Goal: Task Accomplishment & Management: Complete application form

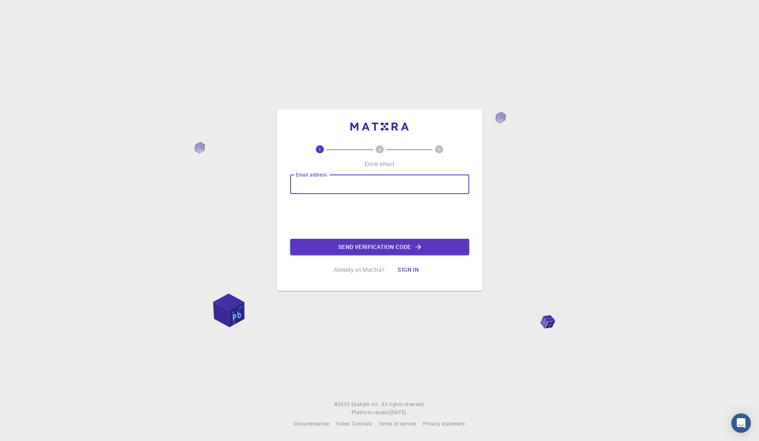
click at [398, 182] on input "Email address" at bounding box center [379, 185] width 179 height 20
type input "[EMAIL_ADDRESS][DOMAIN_NAME]"
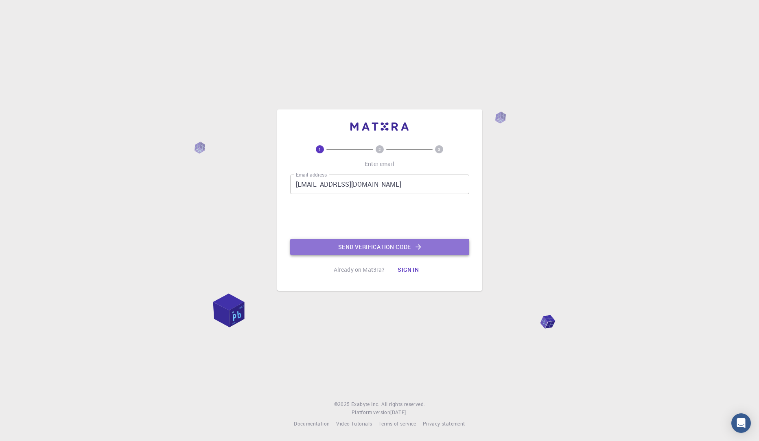
click at [332, 252] on button "Send verification code" at bounding box center [379, 247] width 179 height 16
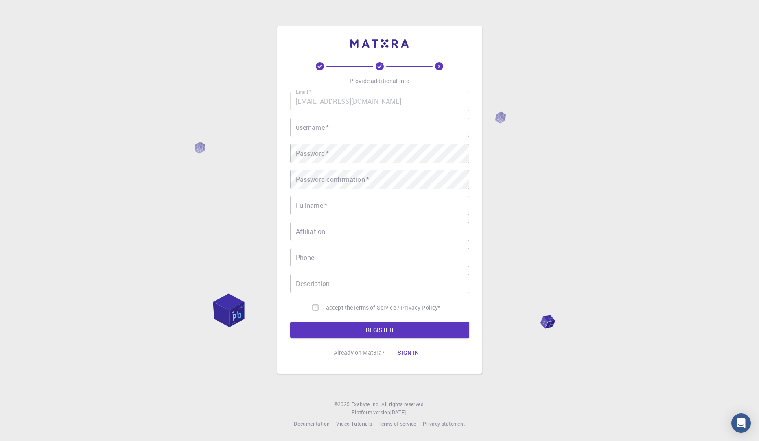
click at [316, 137] on input "username   *" at bounding box center [379, 128] width 179 height 20
type input "Vėjas"
click at [324, 219] on div "Email   * vejas.paknys@gmail.com Email   * username   * Vėjas username   * Pass…" at bounding box center [379, 204] width 179 height 224
click at [317, 204] on input "Fullname   *" at bounding box center [379, 206] width 179 height 20
type input "[PERSON_NAME]"
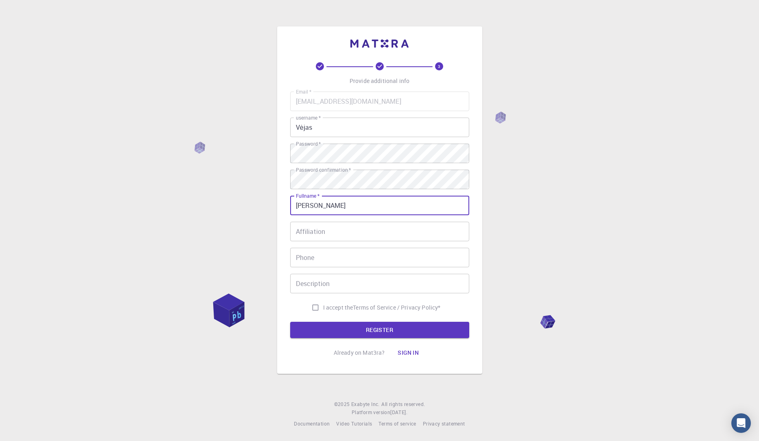
type input "+37067316029"
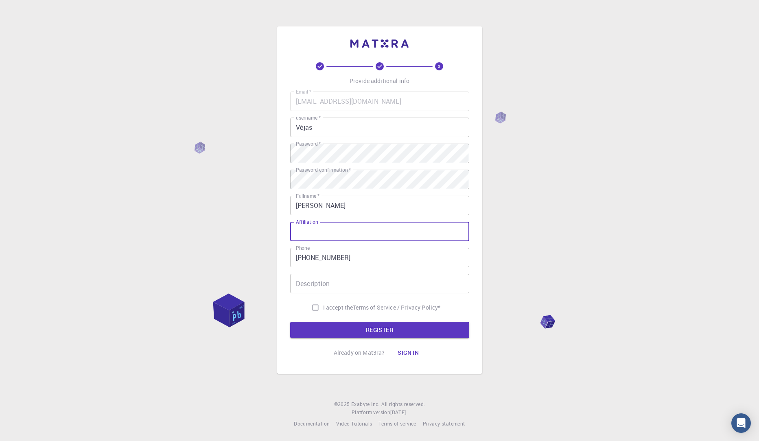
click at [336, 241] on input "Affiliation" at bounding box center [379, 232] width 179 height 20
click at [329, 292] on input "Description" at bounding box center [379, 284] width 179 height 20
click at [317, 307] on input "I accept the Terms of Service / Privacy Policy *" at bounding box center [315, 307] width 15 height 15
checkbox input "true"
click at [332, 324] on button "REGISTER" at bounding box center [379, 330] width 179 height 16
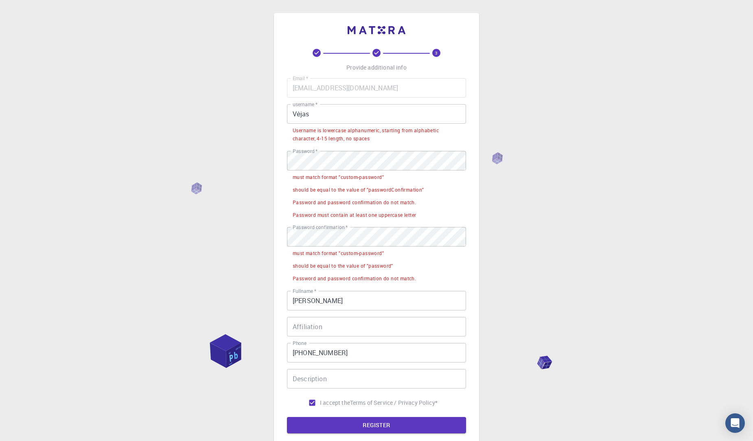
click at [318, 335] on input "Affiliation" at bounding box center [376, 327] width 179 height 20
click at [327, 116] on input "Vėjas" at bounding box center [376, 114] width 179 height 20
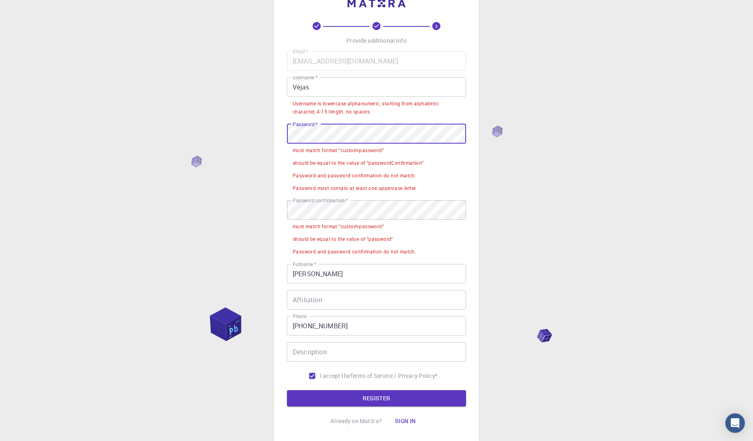
scroll to position [41, 0]
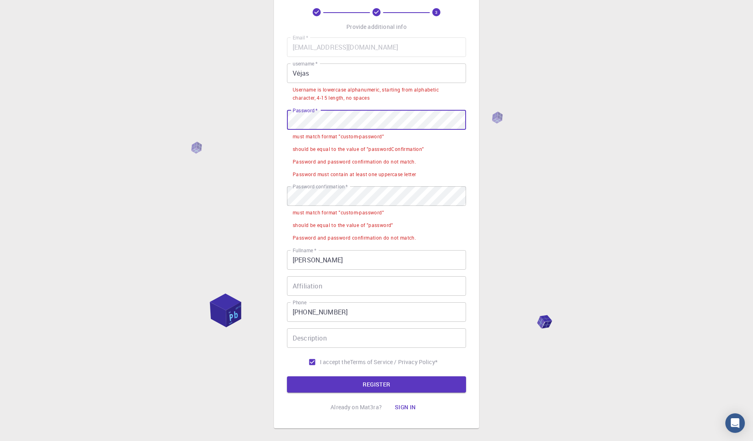
click at [328, 294] on input "Affiliation" at bounding box center [376, 286] width 179 height 20
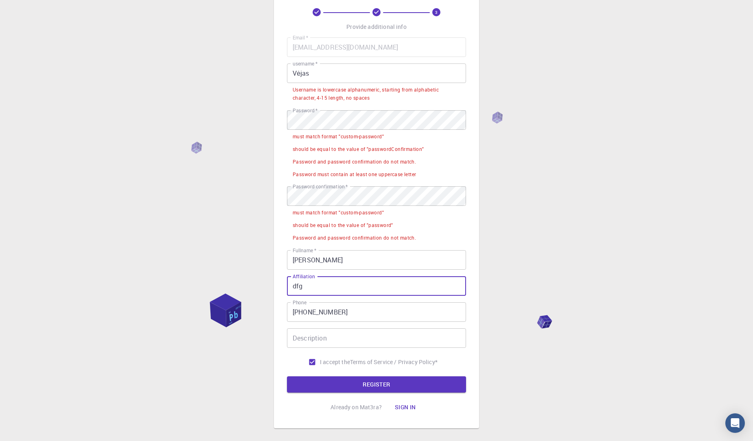
type input "dfg"
click at [332, 350] on div "Email   * vejas.paknys@gmail.com Email   * username   * Vėjas username   * User…" at bounding box center [376, 203] width 179 height 333
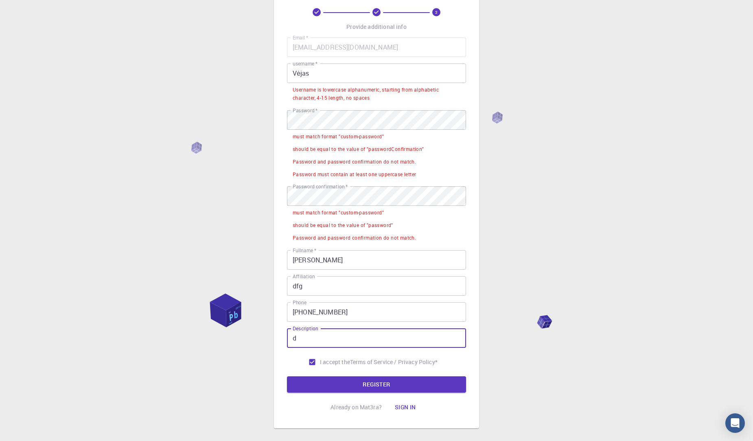
click at [332, 344] on input "d" at bounding box center [376, 339] width 179 height 20
type input "dgdg"
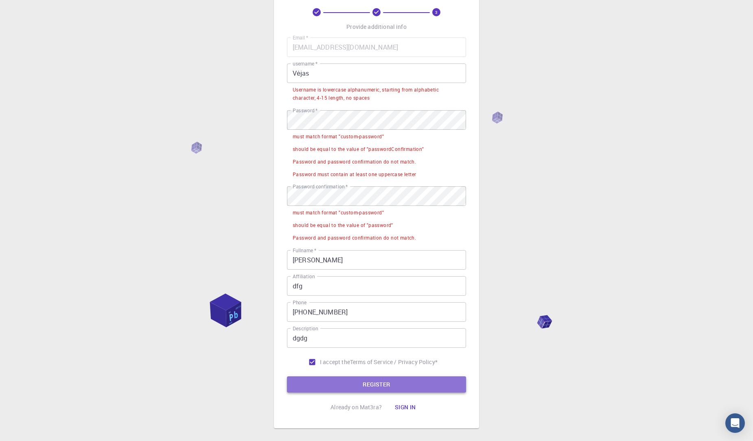
click at [327, 382] on button "REGISTER" at bounding box center [376, 385] width 179 height 16
click at [329, 381] on button "REGISTER" at bounding box center [376, 385] width 179 height 16
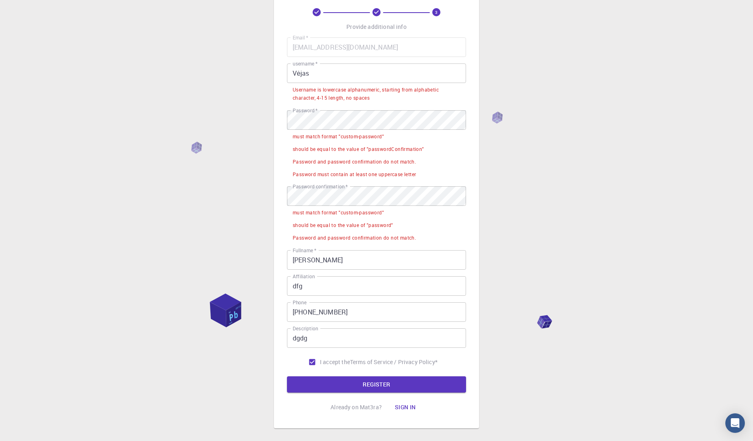
click at [331, 208] on li "must match format "custom-password"" at bounding box center [376, 212] width 179 height 13
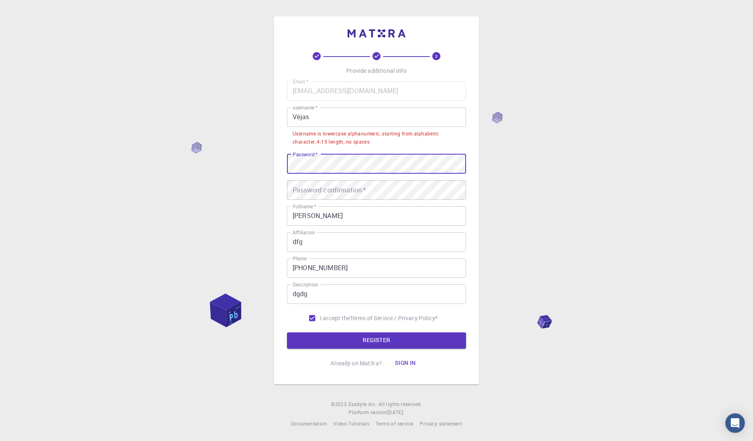
scroll to position [0, 0]
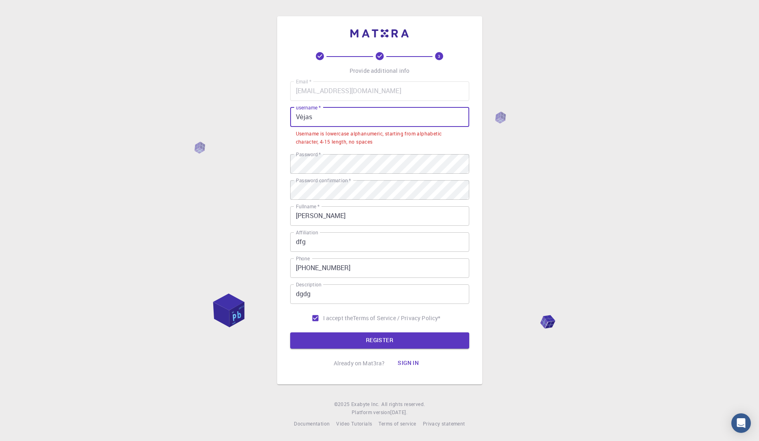
click at [372, 125] on input "Vėjas" at bounding box center [379, 117] width 179 height 20
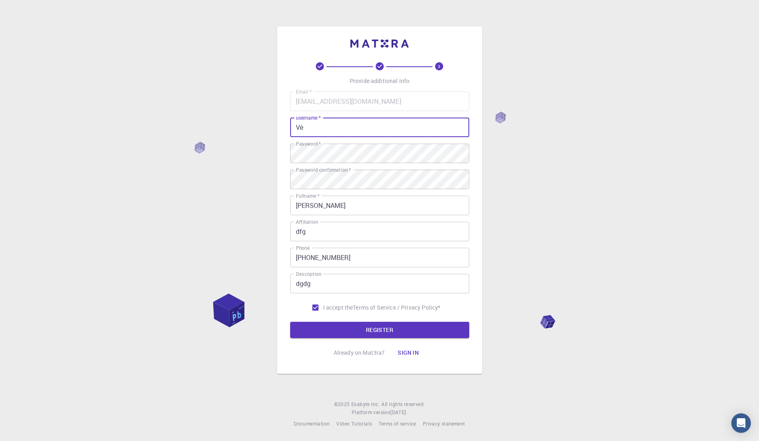
type input "V"
click at [385, 328] on button "REGISTER" at bounding box center [379, 330] width 179 height 16
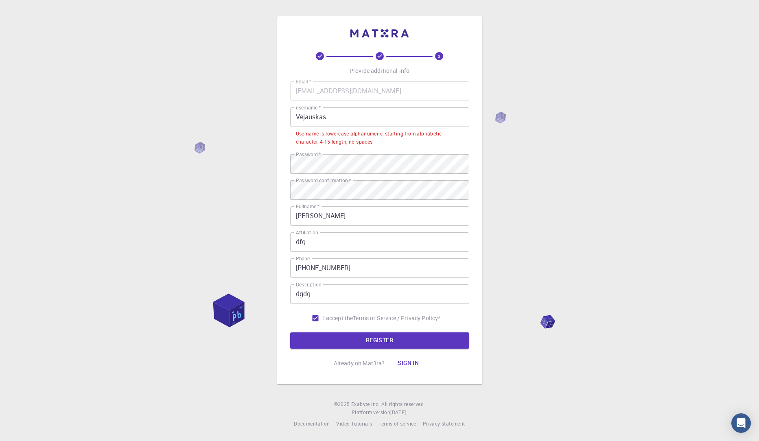
click at [377, 123] on input "Vejauskas" at bounding box center [379, 117] width 179 height 20
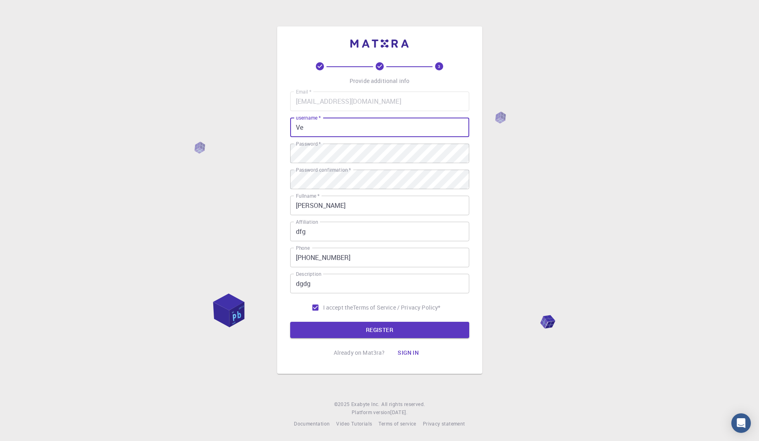
type input "V"
type input "vejauskas"
click at [290, 322] on button "REGISTER" at bounding box center [379, 330] width 179 height 16
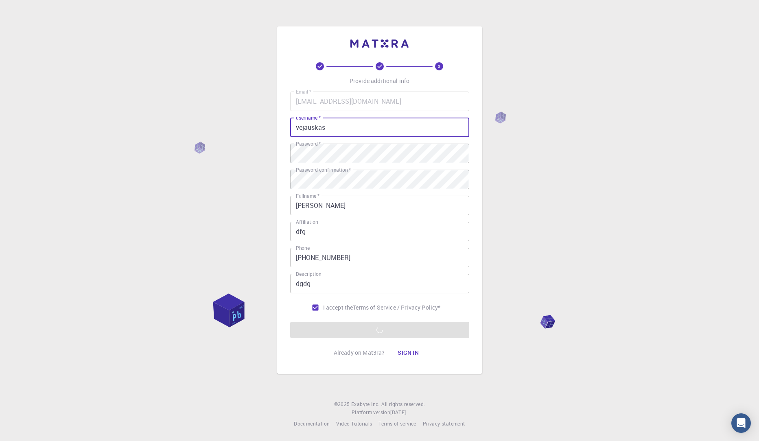
click at [361, 328] on form "Email   * vejas.paknys@gmail.com Email   * username   * vejauskas username   * …" at bounding box center [379, 215] width 179 height 247
click at [401, 327] on form "Email   * vejas.paknys@gmail.com Email   * username   * vejauskas username   * …" at bounding box center [379, 215] width 179 height 247
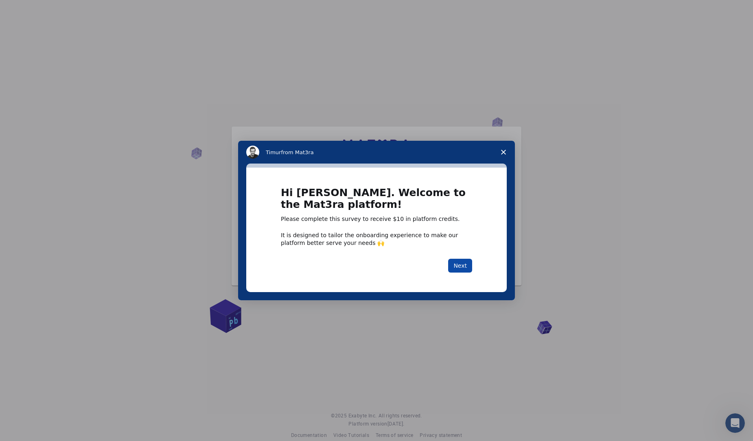
click at [467, 264] on button "Next" at bounding box center [460, 266] width 24 height 14
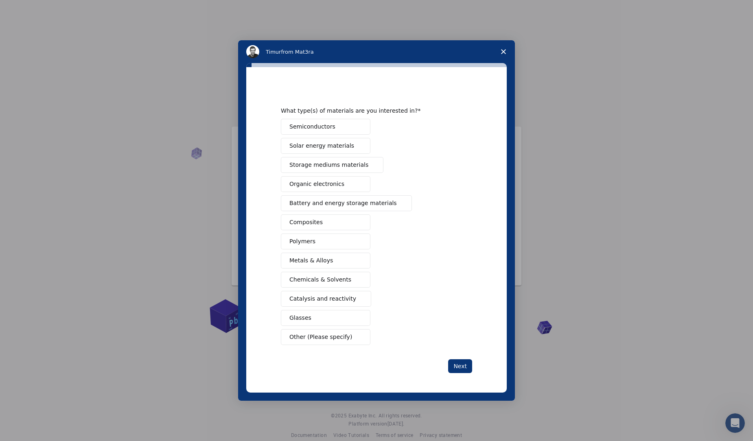
drag, startPoint x: 453, startPoint y: 362, endPoint x: 508, endPoint y: 350, distance: 56.2
click at [495, 355] on div "What type(s) of materials are you interested in? Semiconductors Solar energy ma…" at bounding box center [376, 229] width 261 height 325
click at [481, 365] on div "What type(s) of materials are you interested in? Semiconductors Solar energy ma…" at bounding box center [376, 229] width 261 height 325
click at [464, 380] on div "What type(s) of materials are you interested in? Semiconductors Solar energy ma…" at bounding box center [376, 229] width 261 height 325
click at [355, 125] on span "Intercom messenger" at bounding box center [358, 126] width 7 height 7
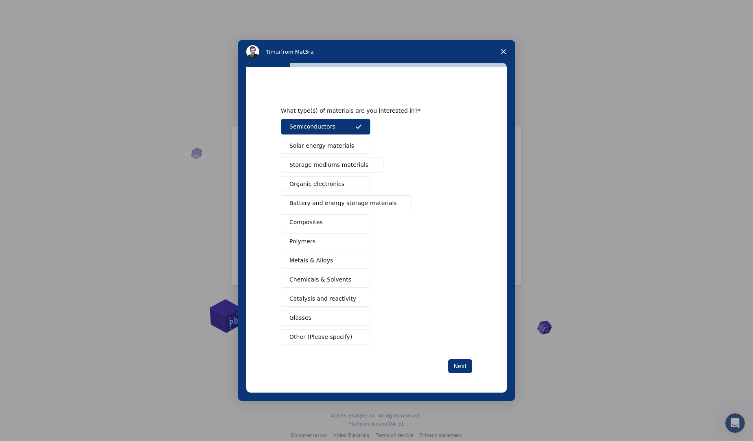
click at [330, 142] on span "Solar energy materials" at bounding box center [321, 146] width 65 height 9
click at [323, 166] on span "Storage mediums materials" at bounding box center [328, 165] width 79 height 9
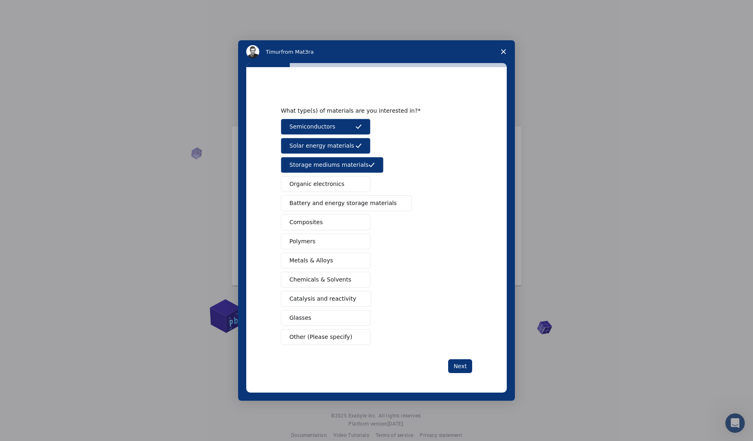
drag, startPoint x: 313, startPoint y: 182, endPoint x: 316, endPoint y: 195, distance: 13.8
click at [313, 182] on span "Organic electronics" at bounding box center [316, 184] width 55 height 9
click at [317, 198] on button "Battery and energy storage materials" at bounding box center [346, 203] width 131 height 16
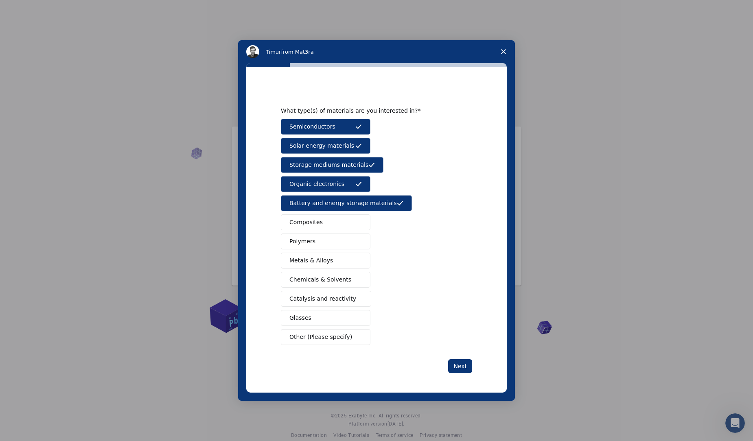
drag, startPoint x: 316, startPoint y: 219, endPoint x: 317, endPoint y: 223, distance: 4.6
click at [316, 220] on button "Composites" at bounding box center [326, 223] width 90 height 16
click at [316, 241] on button "Polymers" at bounding box center [326, 242] width 90 height 16
click at [314, 269] on div "Semiconductors Solar energy materials Storage mediums materials Organic electro…" at bounding box center [376, 232] width 191 height 226
click at [317, 285] on button "Chemicals & Solvents" at bounding box center [326, 280] width 90 height 16
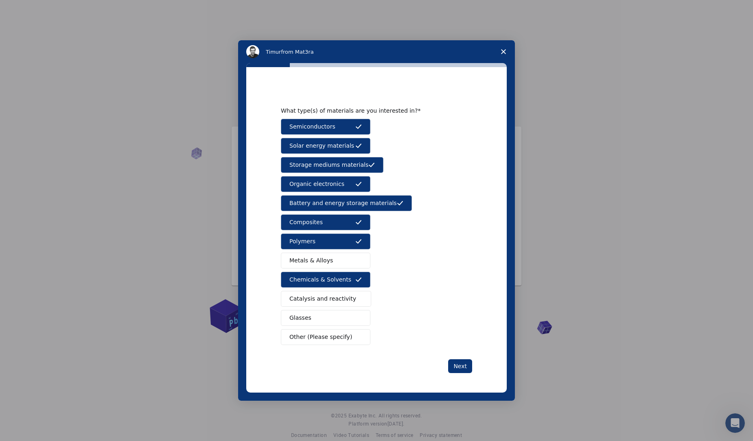
click at [319, 264] on span "Metals & Alloys" at bounding box center [311, 260] width 44 height 9
click at [318, 294] on button "Catalysis and reactivity" at bounding box center [326, 299] width 90 height 16
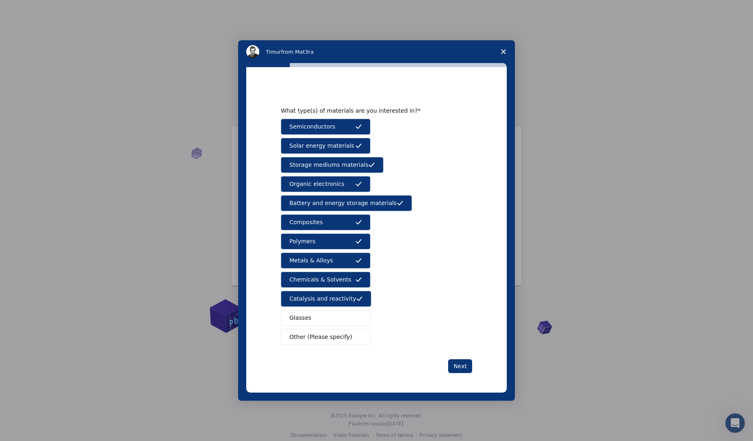
drag, startPoint x: 316, startPoint y: 322, endPoint x: 317, endPoint y: 328, distance: 5.3
click at [316, 323] on button "Glasses" at bounding box center [326, 318] width 90 height 16
click at [316, 337] on span "Other (Please specify)" at bounding box center [320, 337] width 63 height 9
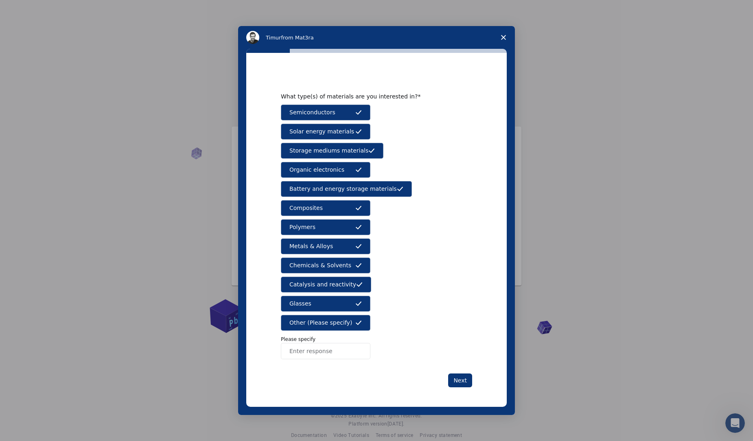
click at [324, 324] on span "Other (Please specify)" at bounding box center [320, 323] width 63 height 9
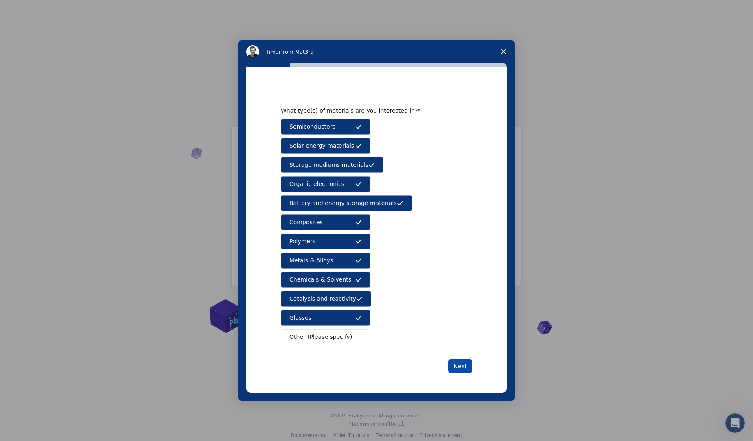
click at [462, 363] on button "Next" at bounding box center [460, 366] width 24 height 14
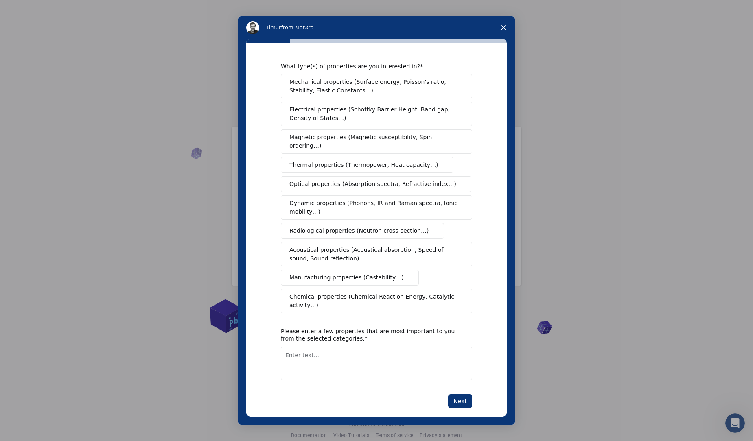
click at [457, 394] on button "Next" at bounding box center [460, 401] width 24 height 14
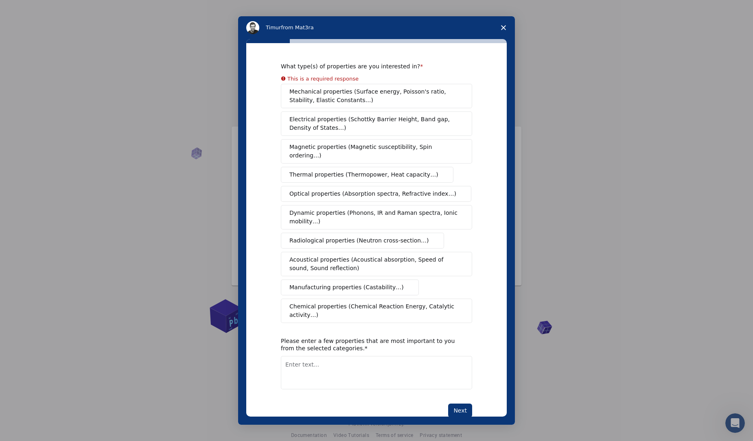
click at [383, 370] on textarea "Enter text..." at bounding box center [376, 372] width 191 height 33
click at [458, 404] on button "Next" at bounding box center [460, 411] width 24 height 14
click at [354, 357] on textarea "hjfmh" at bounding box center [376, 372] width 191 height 33
type textarea "h"
type textarea "c"
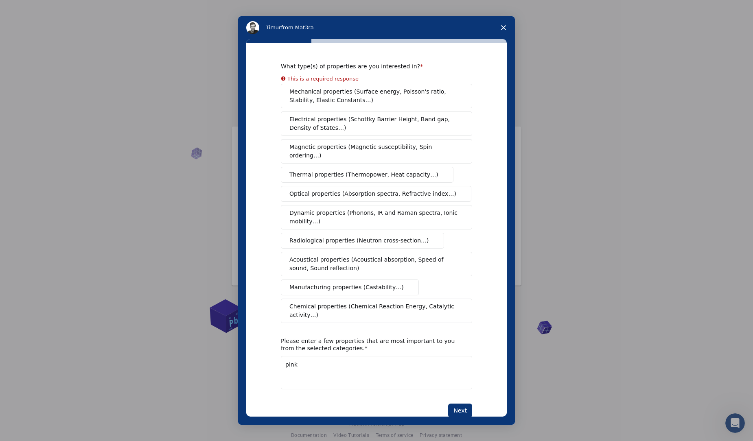
type textarea "pink"
click at [318, 93] on span "Mechanical properties (Surface energy, Poisson's ratio, Stability, Elastic Cons…" at bounding box center [374, 96] width 170 height 17
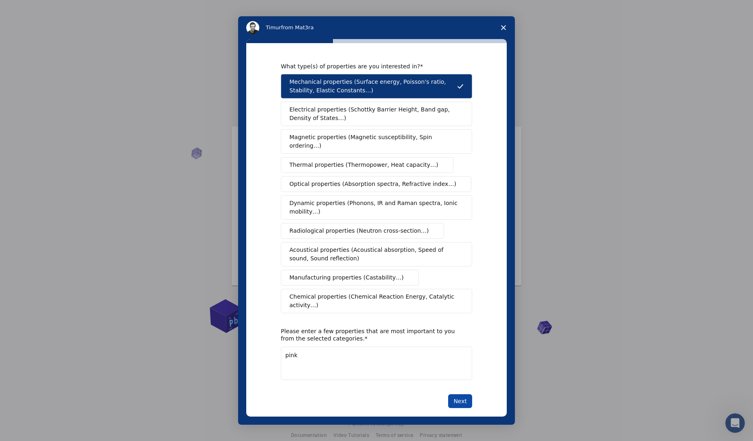
click at [458, 394] on button "Next" at bounding box center [460, 401] width 24 height 14
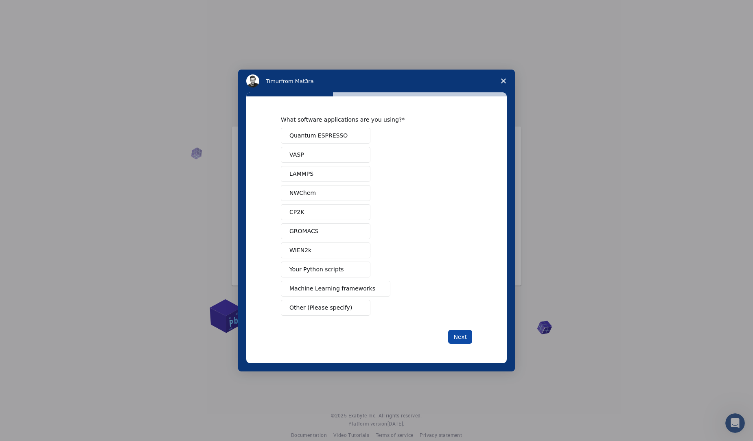
click at [464, 339] on button "Next" at bounding box center [460, 337] width 24 height 14
click at [297, 156] on span "VASP" at bounding box center [296, 155] width 15 height 9
click at [464, 337] on button "Next" at bounding box center [460, 337] width 24 height 14
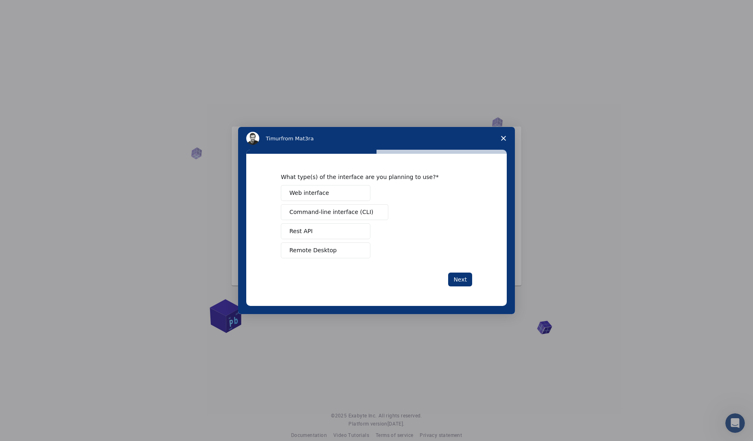
click at [324, 187] on button "Web interface" at bounding box center [326, 193] width 90 height 16
click at [449, 271] on div "What type(s) of the interface are you planning to use? Web interface Command-li…" at bounding box center [376, 229] width 191 height 113
click at [455, 278] on button "Next" at bounding box center [460, 280] width 24 height 14
click at [304, 194] on span "Manage a team" at bounding box center [311, 193] width 44 height 9
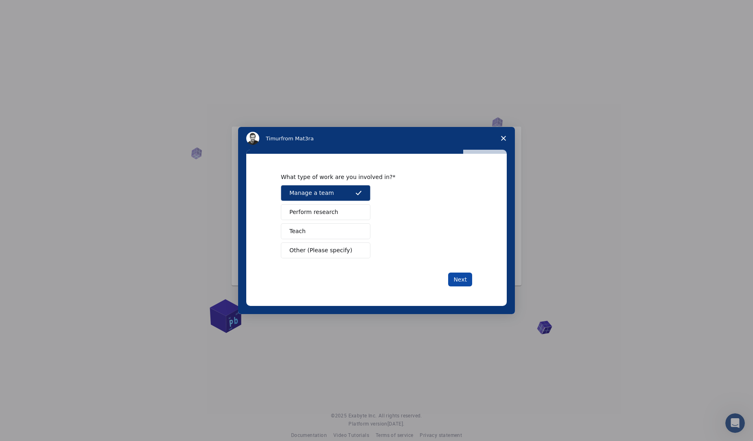
click at [451, 276] on button "Next" at bounding box center [460, 280] width 24 height 14
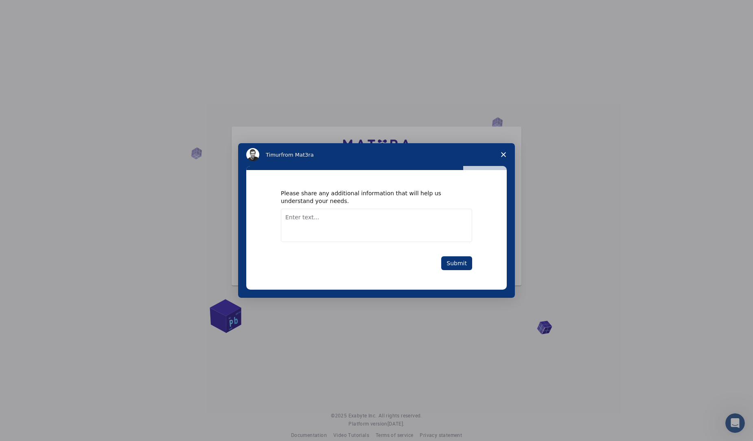
click at [318, 216] on textarea "Enter text..." at bounding box center [376, 225] width 191 height 33
type textarea "pink car"
click at [454, 267] on button "Submit" at bounding box center [456, 263] width 31 height 14
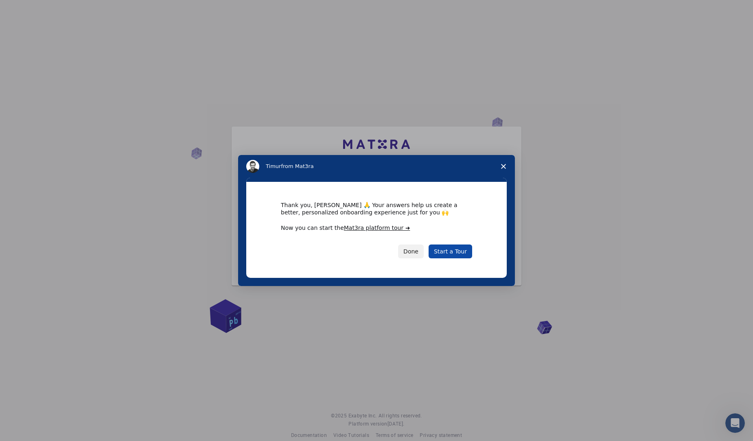
click at [448, 254] on link "Start a Tour" at bounding box center [451, 252] width 44 height 14
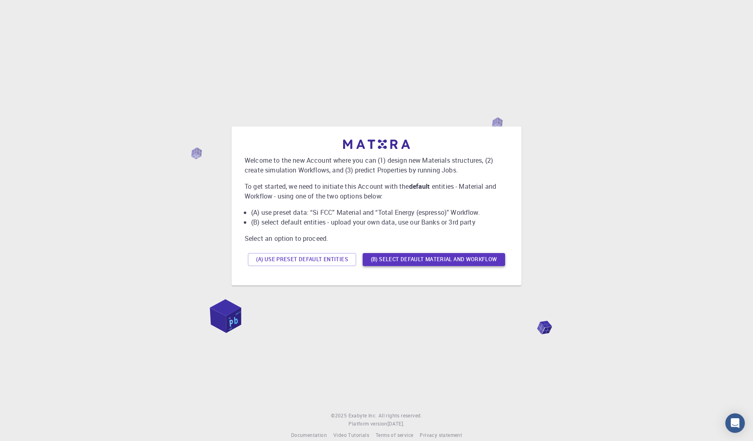
click at [421, 254] on div "Welcome to the new Account where you can (1) design new Materials structures, (…" at bounding box center [377, 205] width 264 height 130
click at [414, 268] on div "(A) Use preset default entities (B) Select default material and workflow" at bounding box center [377, 260] width 264 height 20
click at [401, 259] on button "(B) Select default material and workflow" at bounding box center [434, 259] width 142 height 13
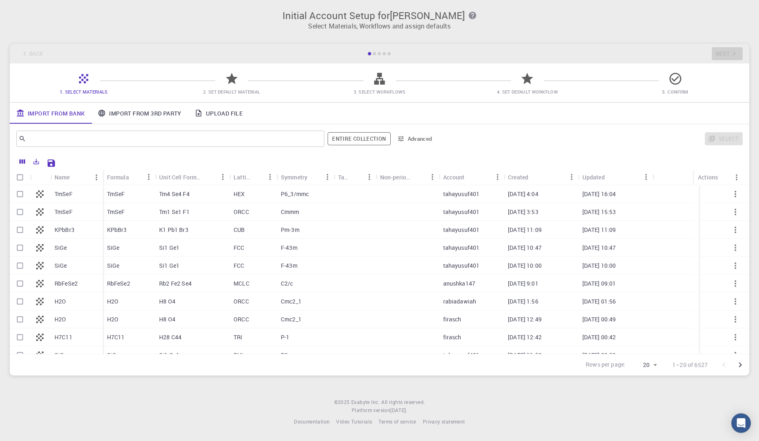
click at [261, 191] on div "HEX" at bounding box center [253, 194] width 47 height 18
checkbox input "true"
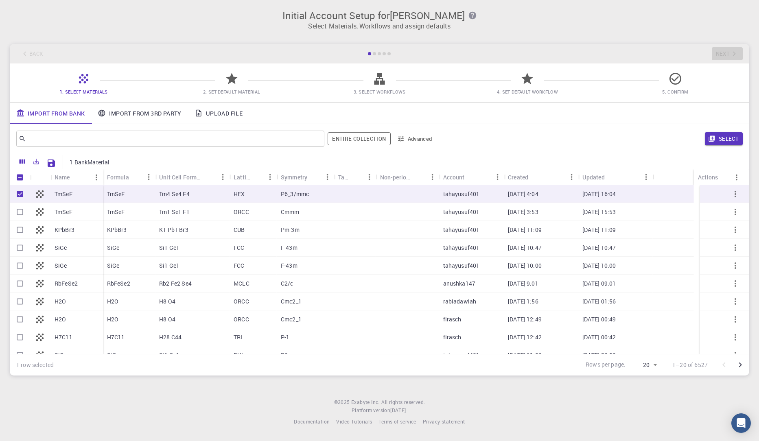
click at [261, 191] on div "HEX" at bounding box center [253, 194] width 47 height 18
checkbox input "false"
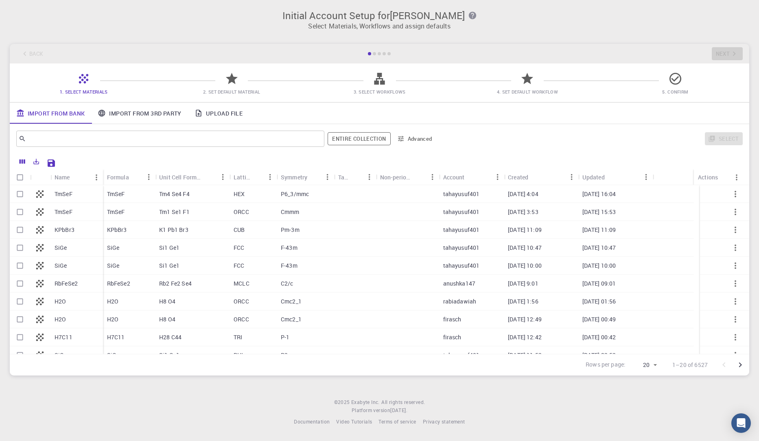
click at [134, 113] on link "Import From 3rd Party" at bounding box center [139, 113] width 96 height 21
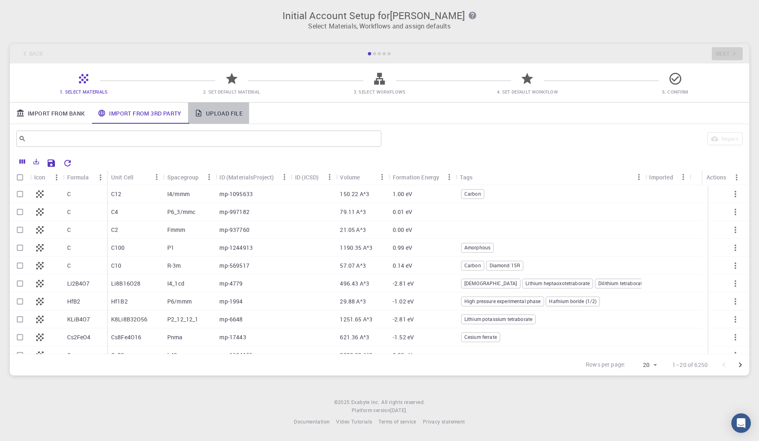
click at [209, 112] on link "Upload File" at bounding box center [218, 113] width 61 height 21
